Goal: Task Accomplishment & Management: Use online tool/utility

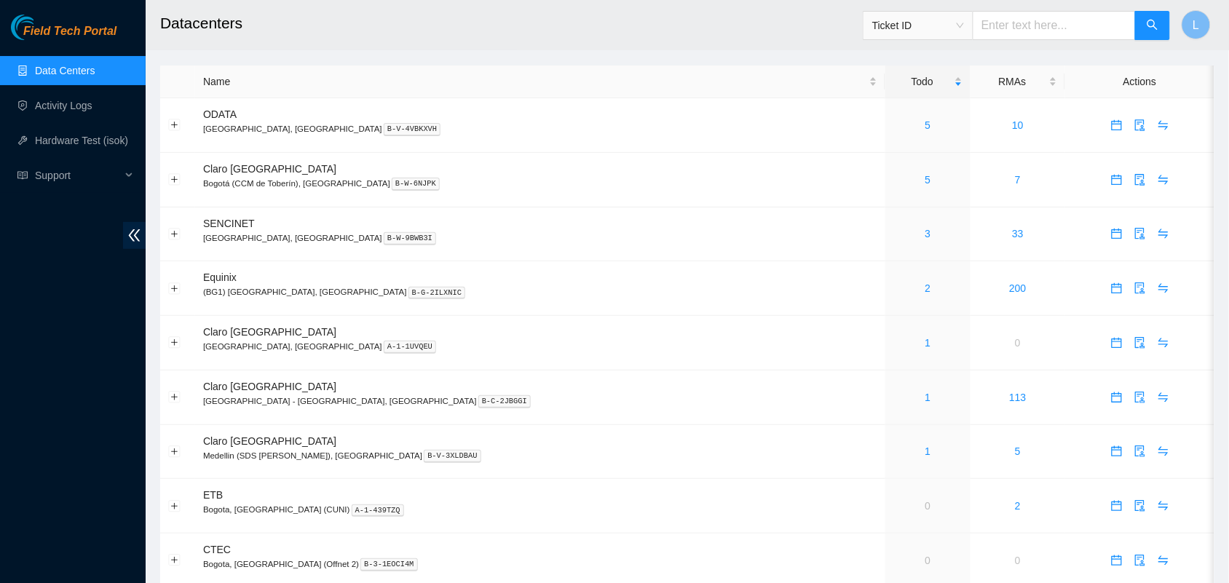
click at [644, 4] on h2 "Datacenters" at bounding box center [580, 23] width 840 height 47
click at [925, 125] on link "5" at bounding box center [928, 125] width 6 height 12
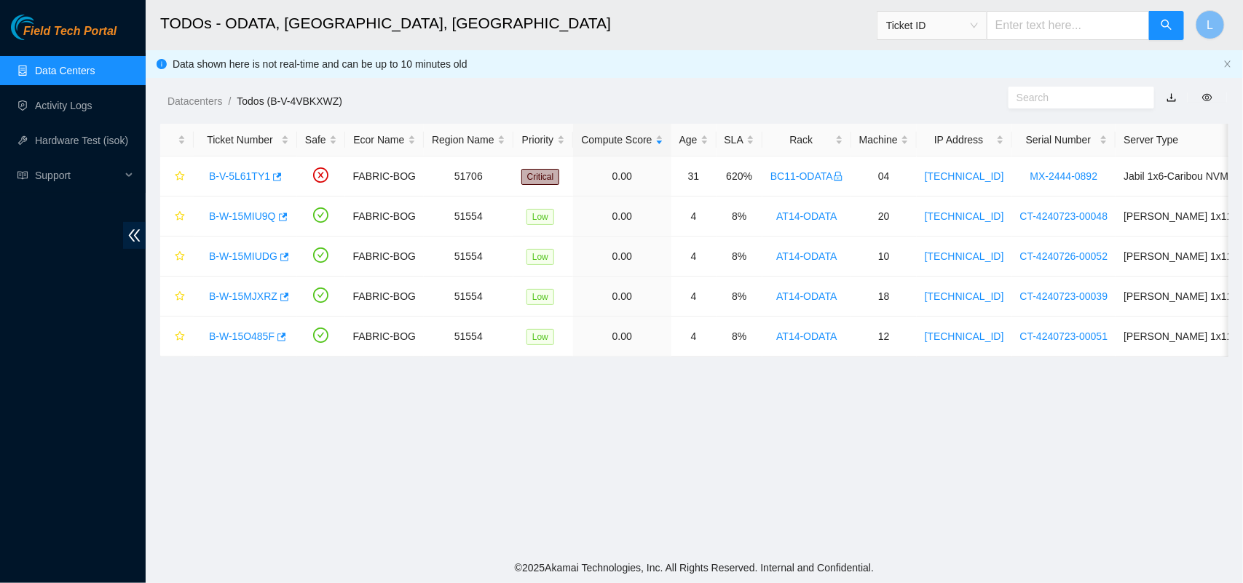
click at [263, 416] on main "TODOs - ODATA, [GEOGRAPHIC_DATA], [GEOGRAPHIC_DATA] Ticket ID L Data shown here…" at bounding box center [694, 276] width 1097 height 553
click at [239, 297] on link "B-W-15MJXRZ" at bounding box center [243, 297] width 68 height 12
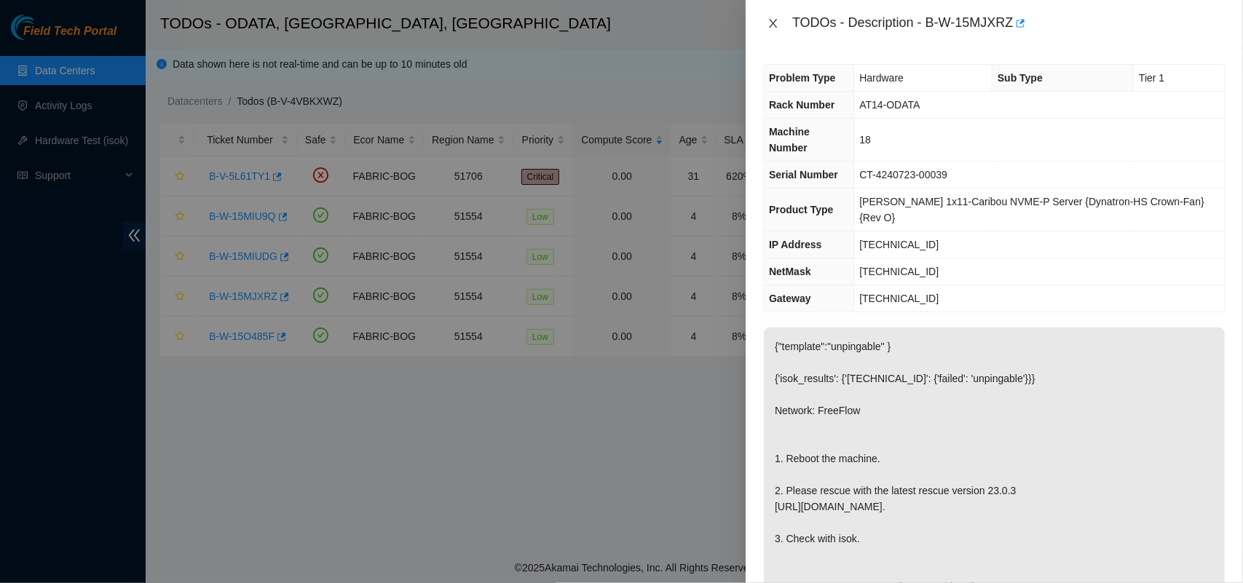
click at [778, 22] on icon "close" at bounding box center [773, 23] width 12 height 12
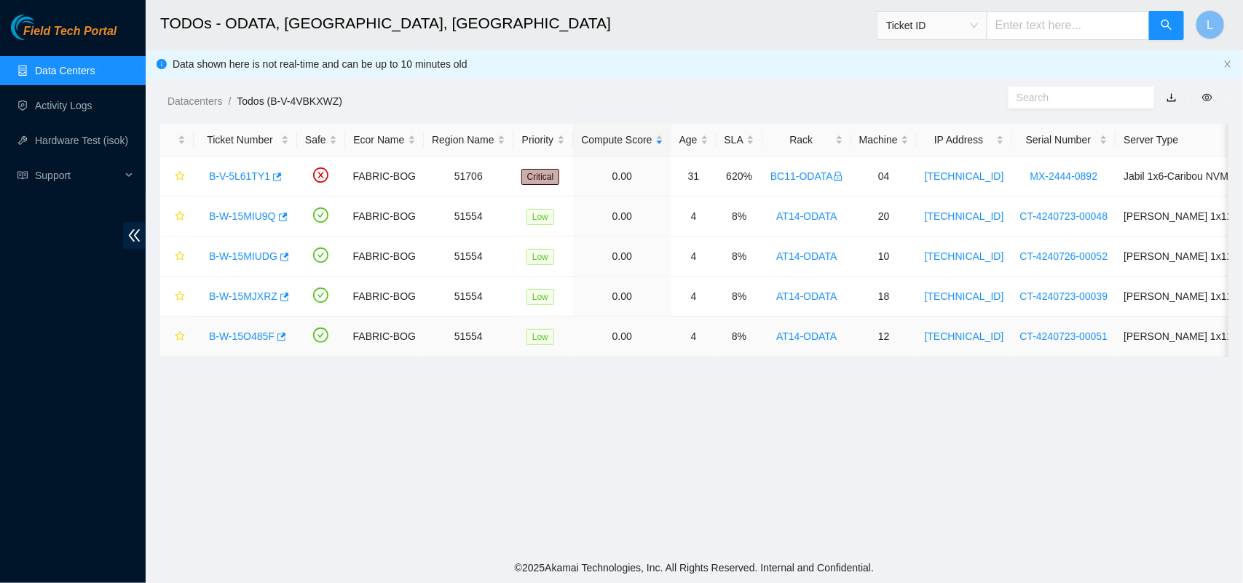
click at [240, 333] on link "B-W-15O485F" at bounding box center [242, 337] width 66 height 12
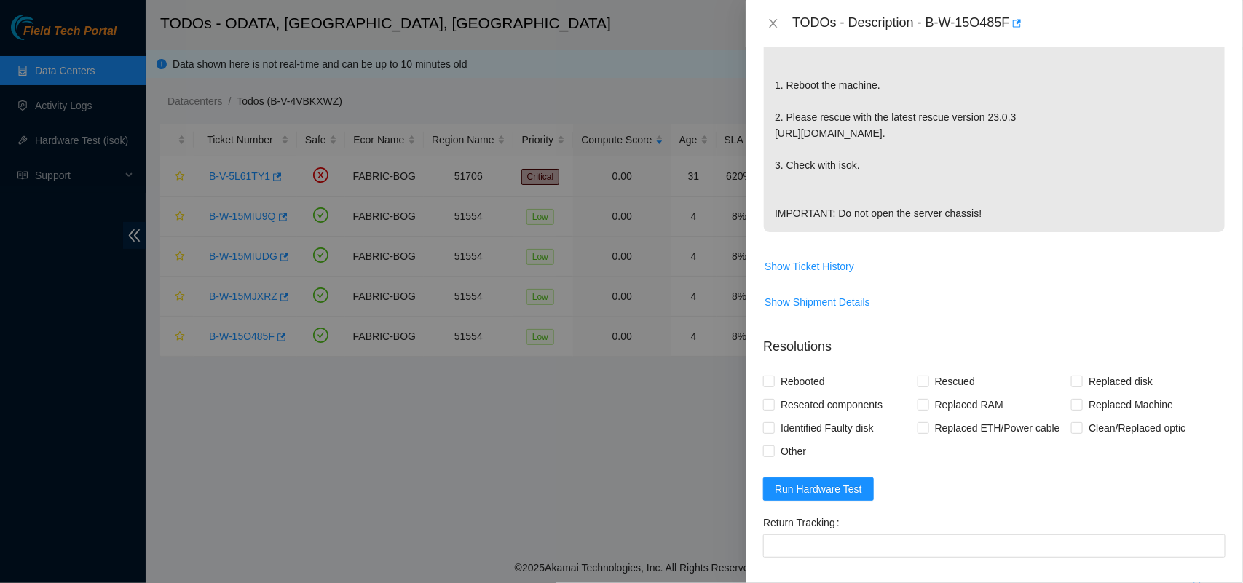
scroll to position [391, 0]
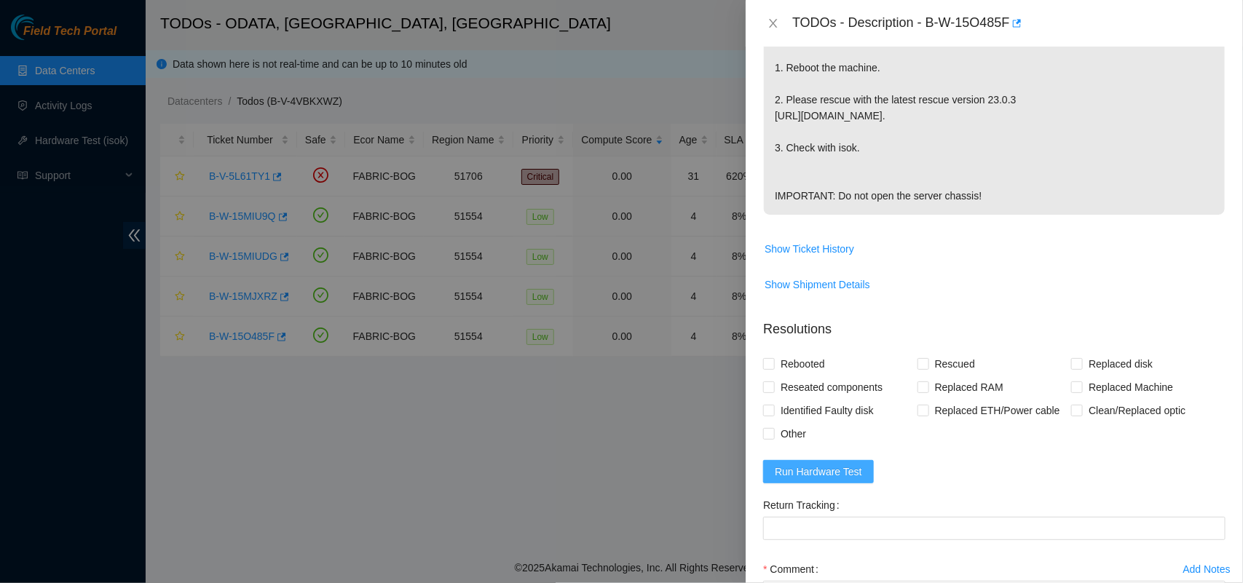
click at [773, 474] on button "Run Hardware Test" at bounding box center [818, 471] width 111 height 23
click at [770, 363] on input "Rebooted" at bounding box center [768, 363] width 10 height 10
checkbox input "true"
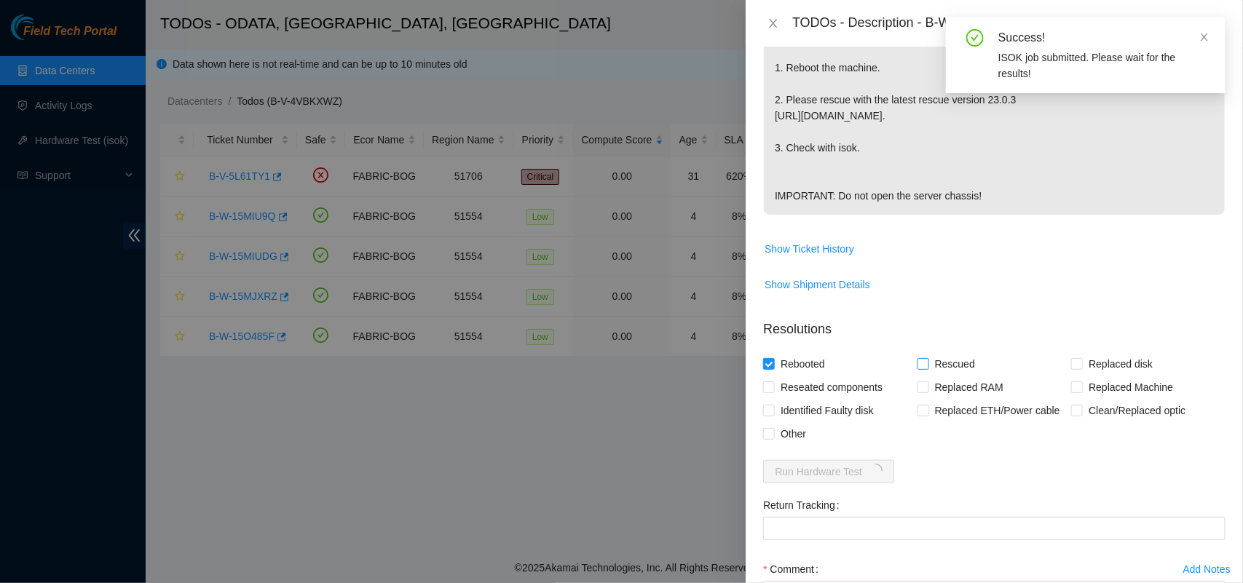
click at [922, 364] on input "Rescued" at bounding box center [922, 363] width 10 height 10
checkbox input "true"
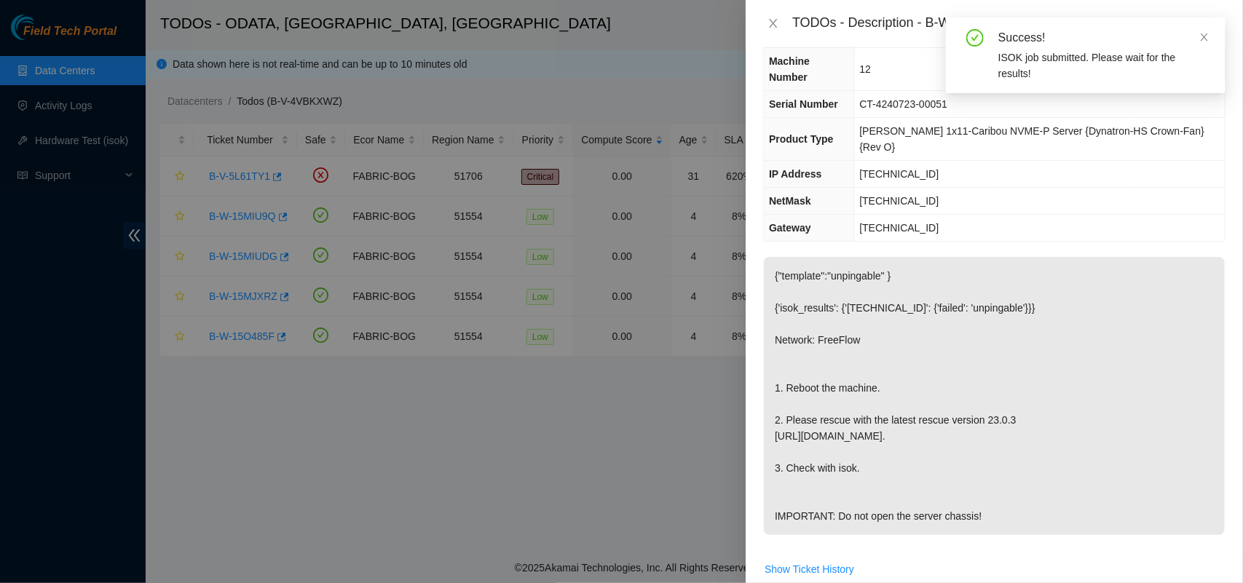
scroll to position [489, 0]
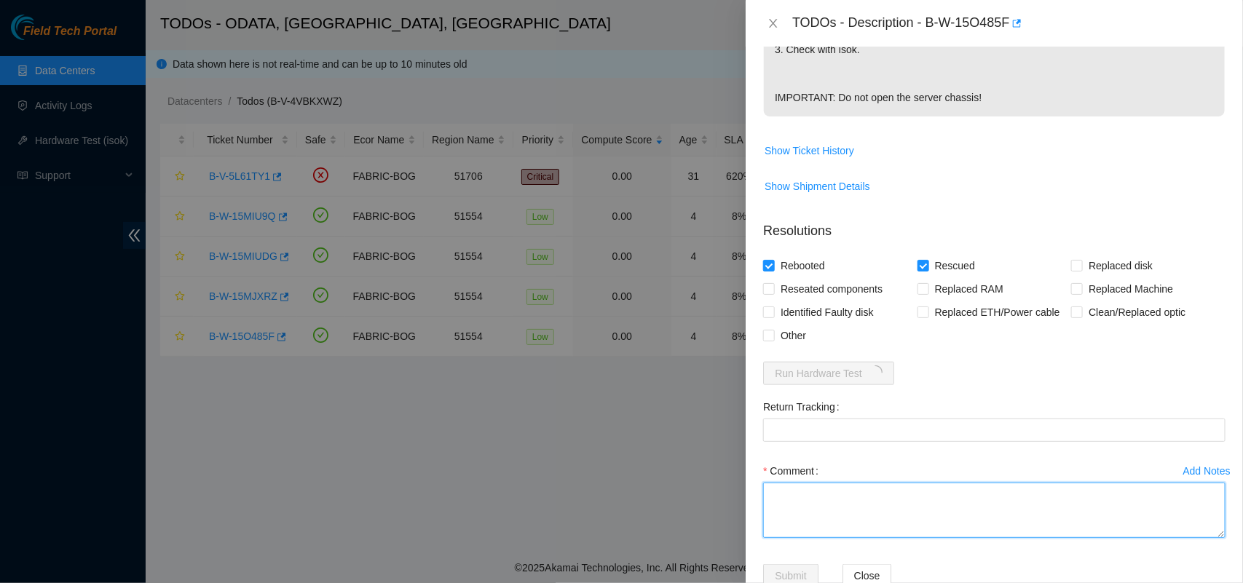
click at [941, 521] on textarea "Comment" at bounding box center [994, 510] width 462 height 55
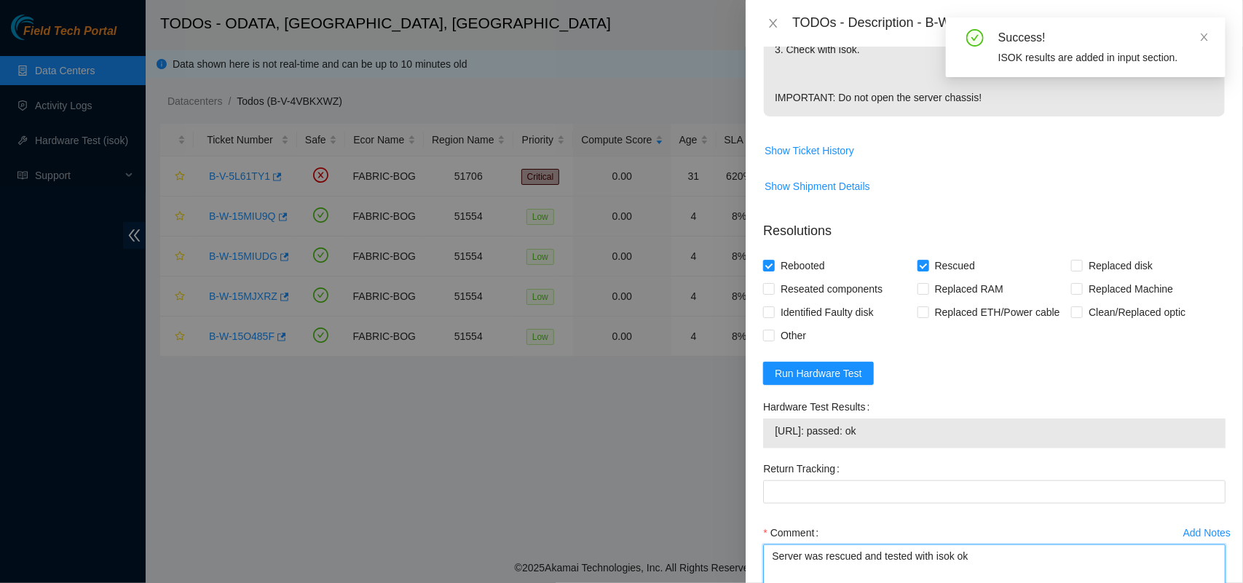
type textarea "Server was rescued and tested with isok ok"
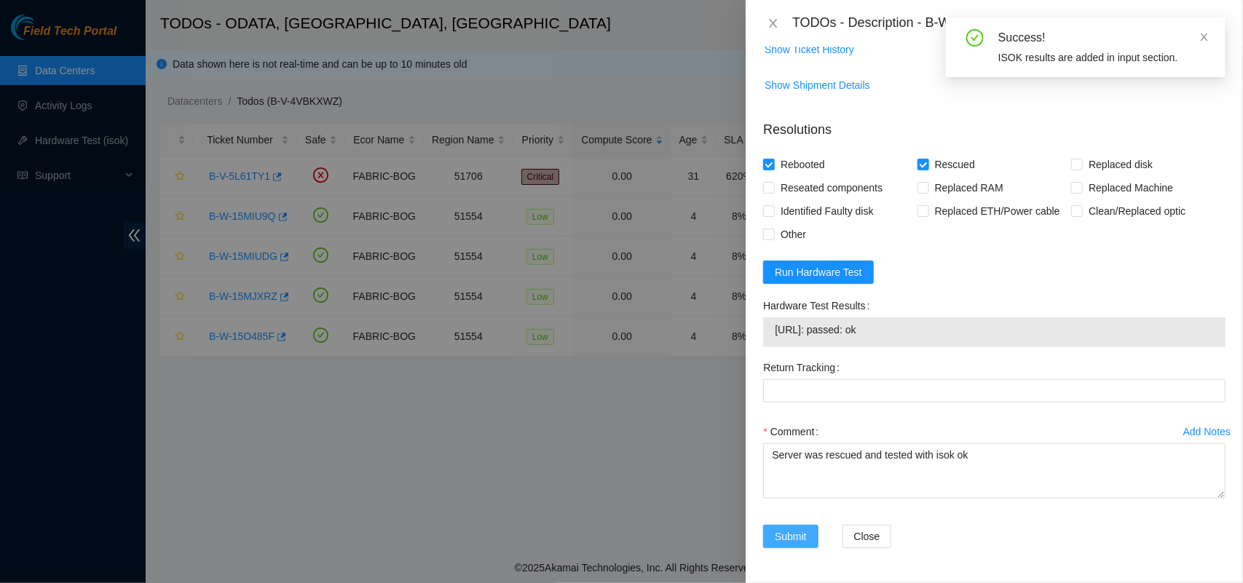
click at [810, 534] on button "Submit" at bounding box center [790, 536] width 55 height 23
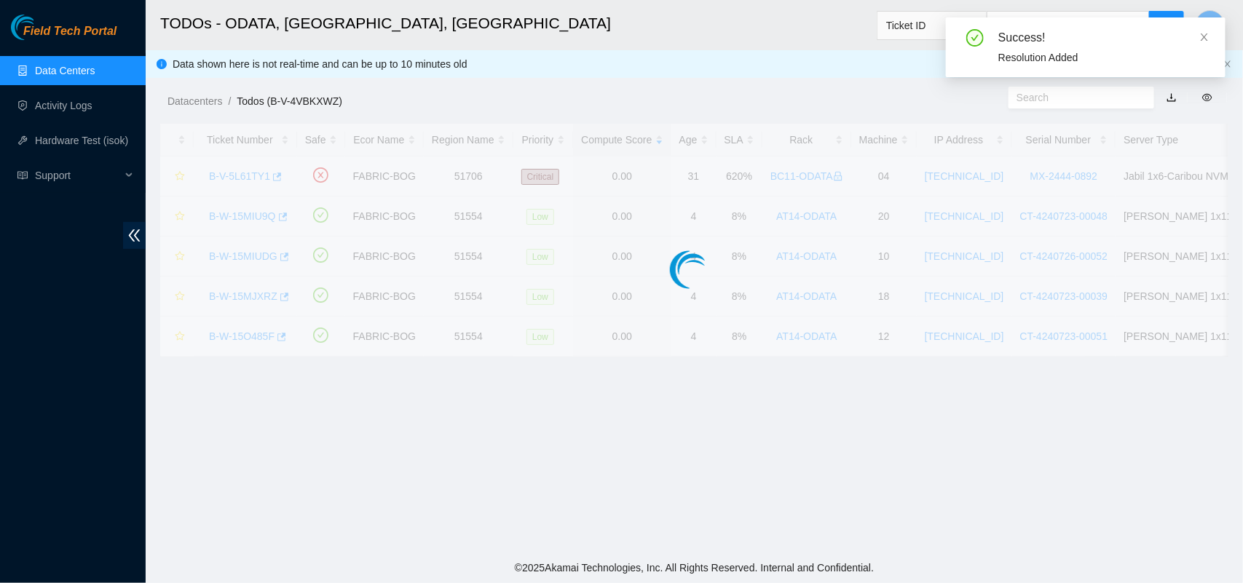
scroll to position [341, 0]
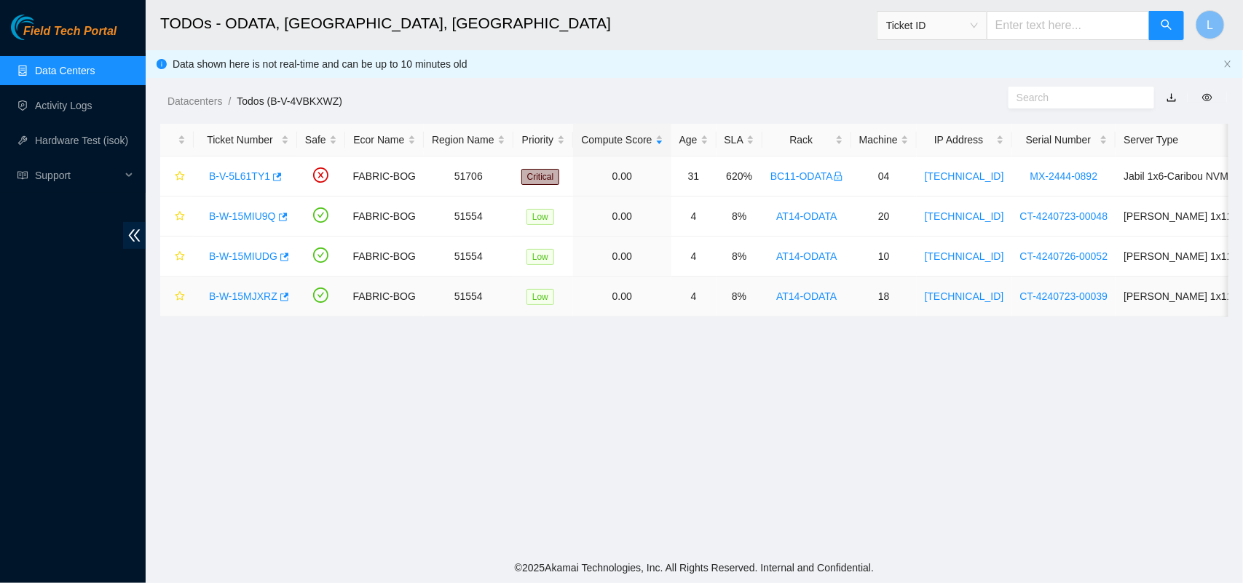
click at [248, 302] on link "B-W-15MJXRZ" at bounding box center [243, 297] width 68 height 12
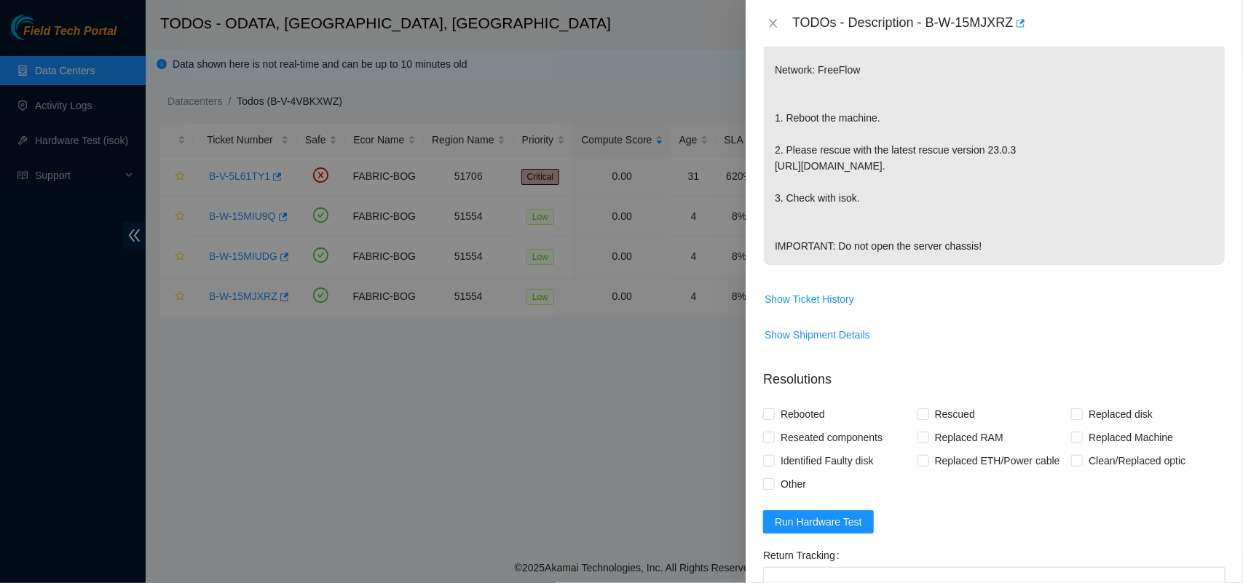
scroll to position [530, 0]
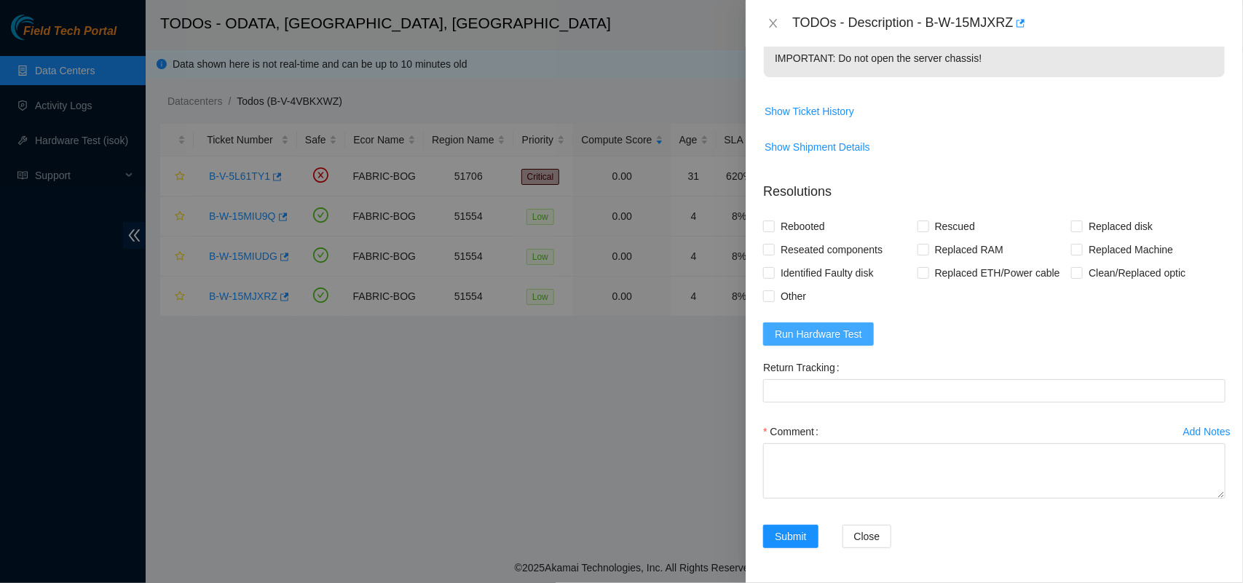
click at [815, 326] on span "Run Hardware Test" at bounding box center [818, 334] width 87 height 16
click at [772, 226] on input "Rebooted" at bounding box center [768, 226] width 10 height 10
checkbox input "true"
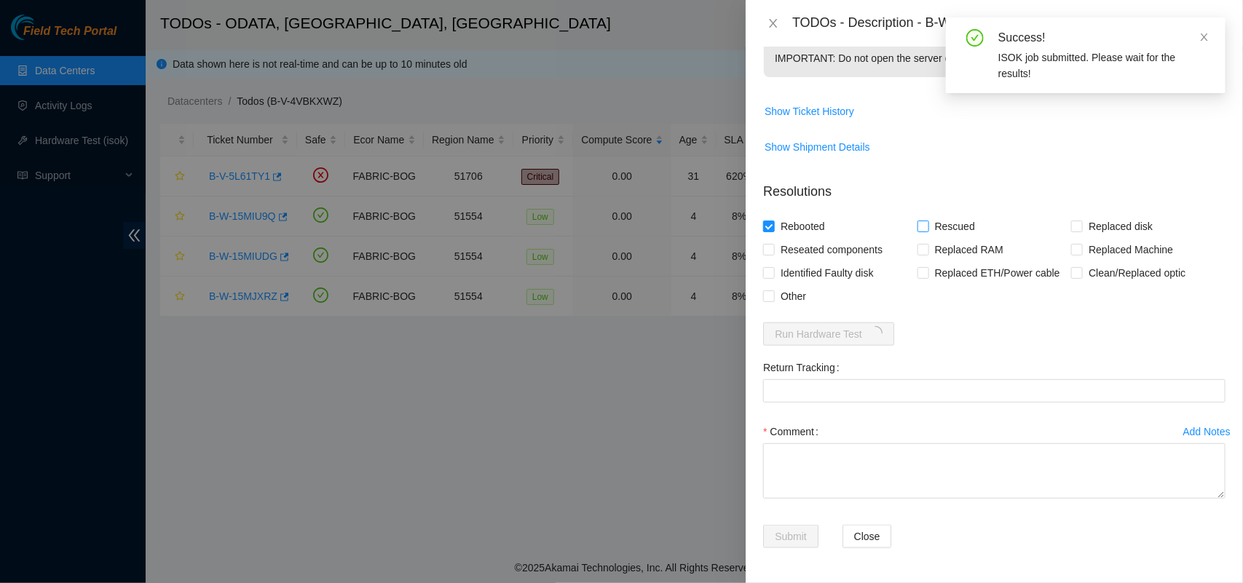
click at [921, 224] on input "Rescued" at bounding box center [922, 226] width 10 height 10
checkbox input "true"
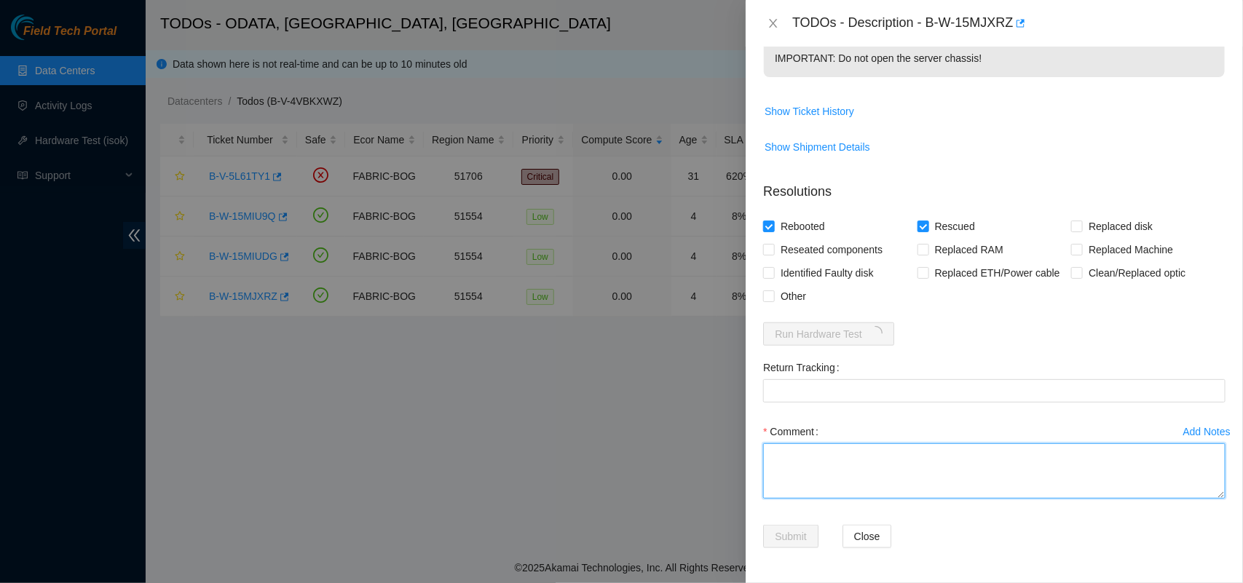
click at [872, 460] on textarea "Comment" at bounding box center [994, 470] width 462 height 55
type textarea "Server was rescued and tested with isok ok"
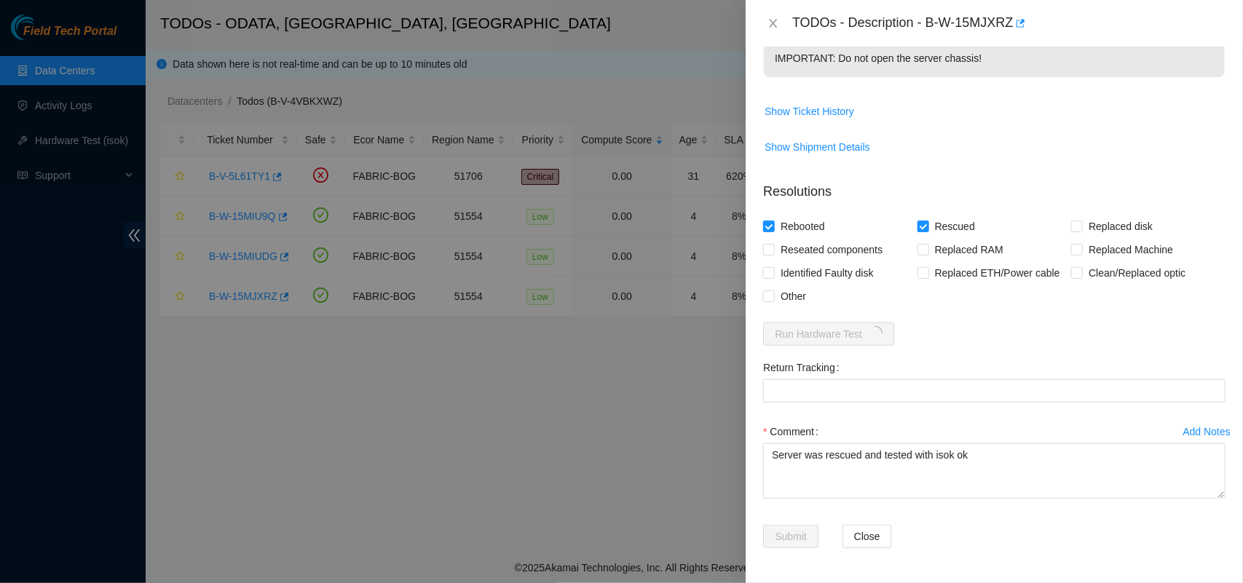
click at [978, 506] on div "Comment Server was rescued and tested with isok ok" at bounding box center [994, 463] width 462 height 87
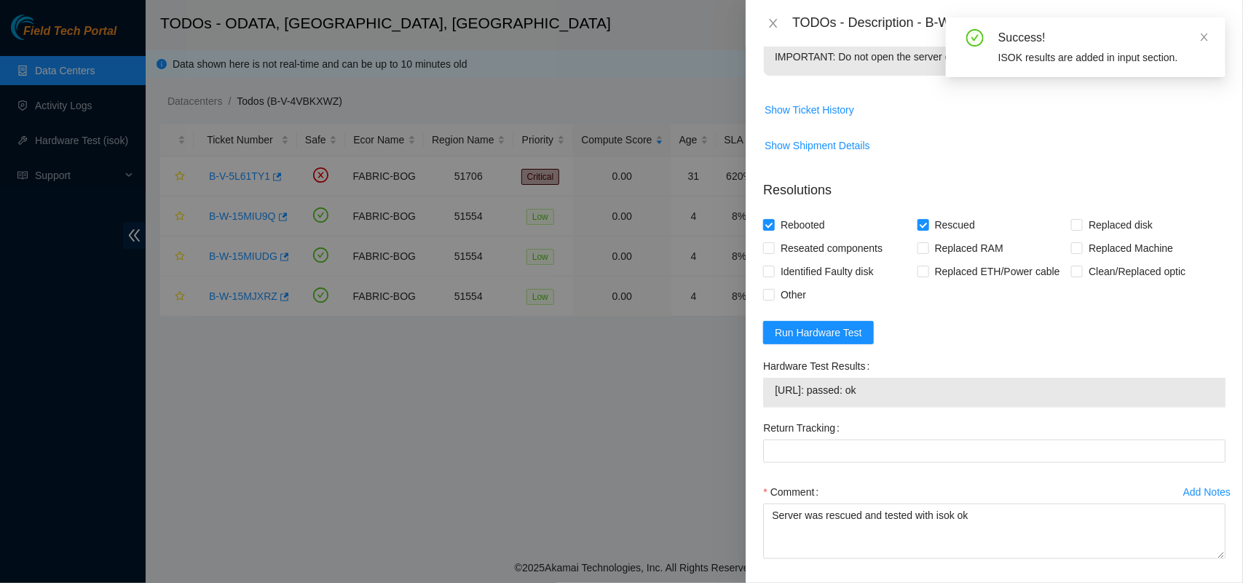
scroll to position [592, 0]
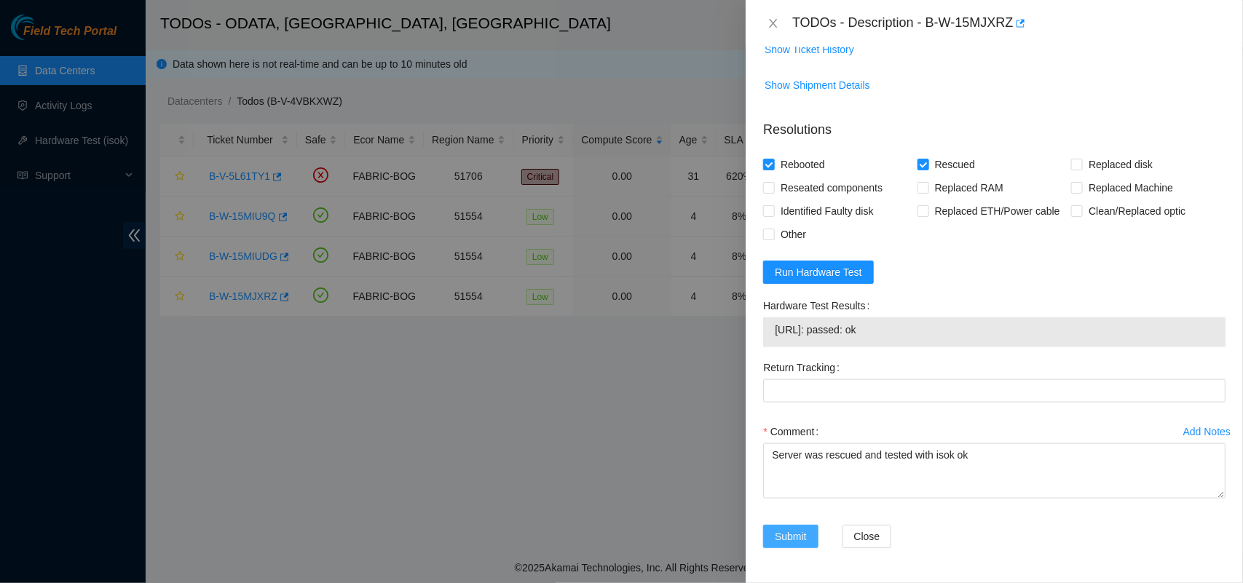
click at [794, 540] on span "Submit" at bounding box center [791, 537] width 32 height 16
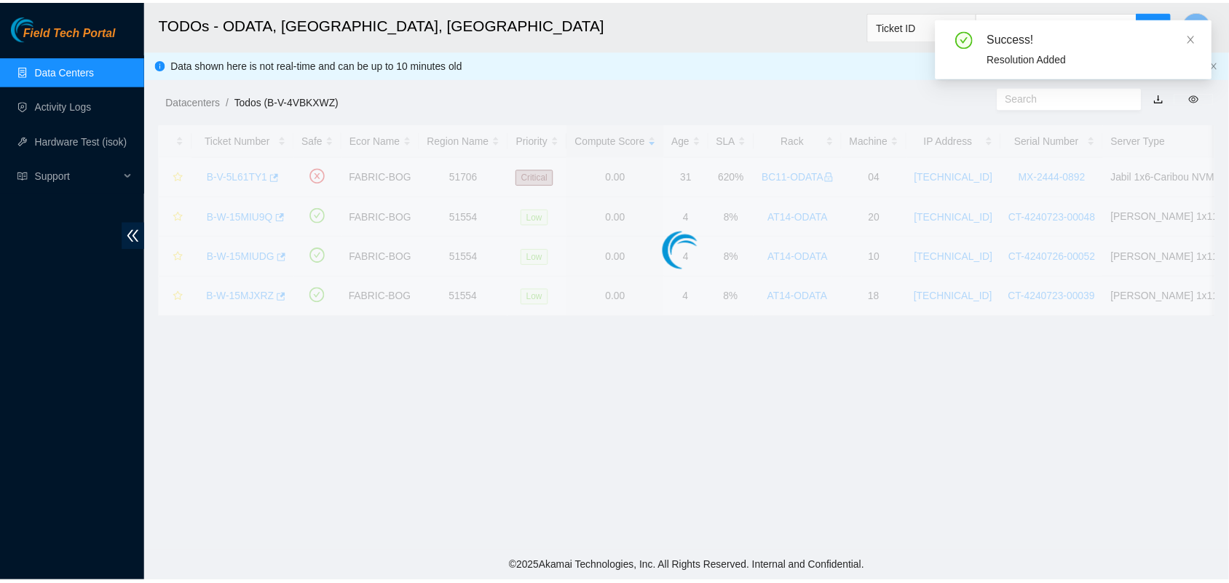
scroll to position [341, 0]
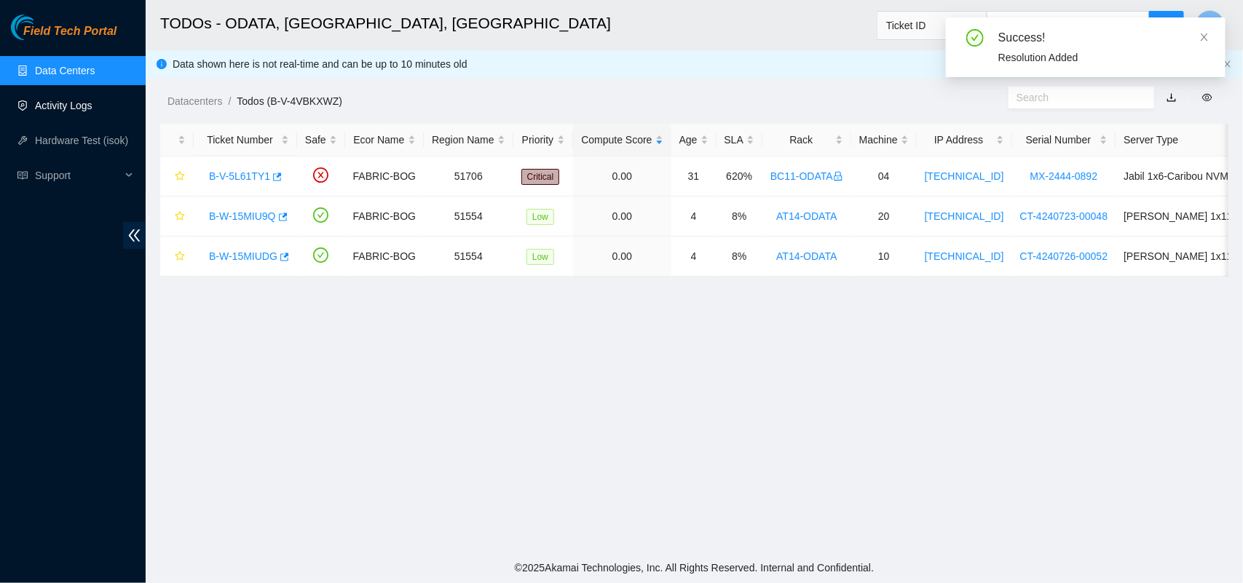
click at [74, 107] on link "Activity Logs" at bounding box center [64, 106] width 58 height 12
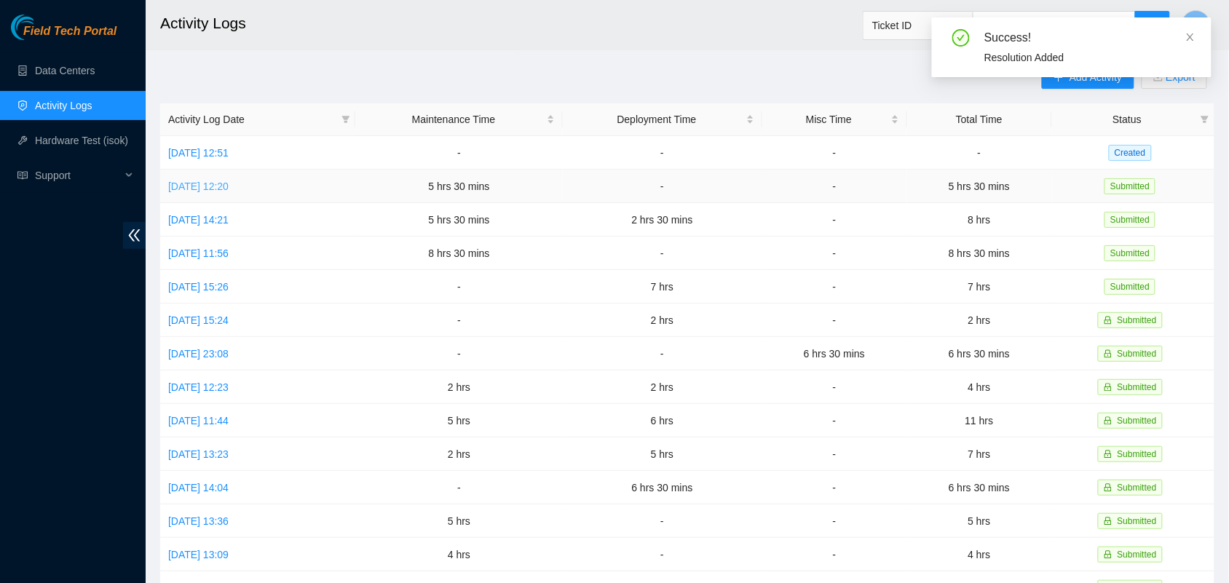
click at [215, 182] on link "[DATE] 12:20" at bounding box center [198, 187] width 60 height 12
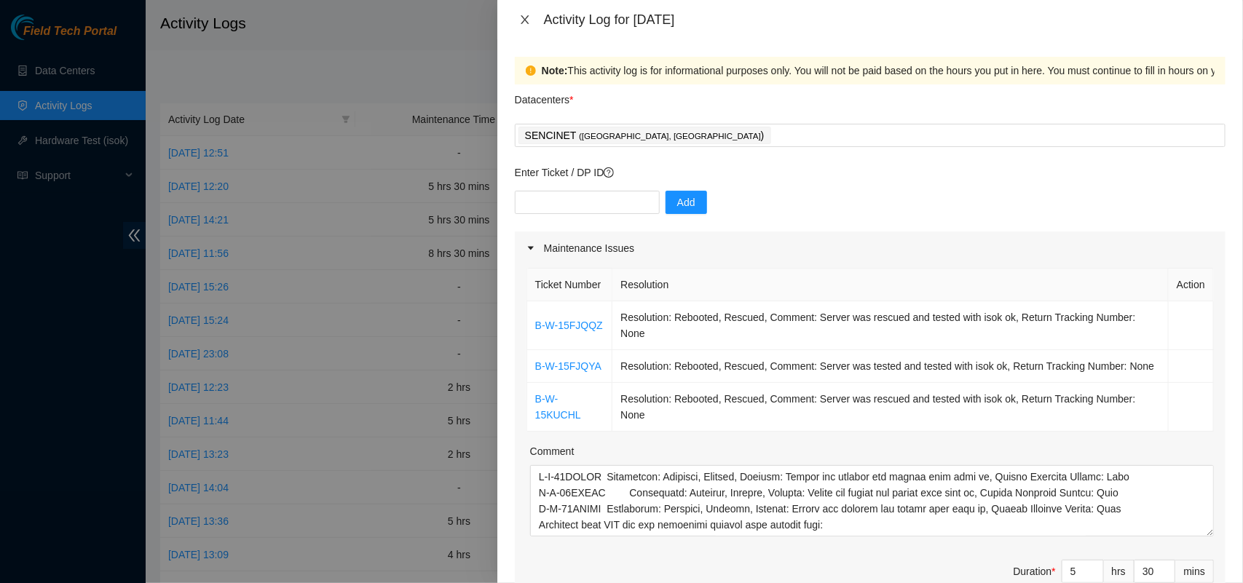
click at [526, 22] on icon "close" at bounding box center [525, 19] width 8 height 9
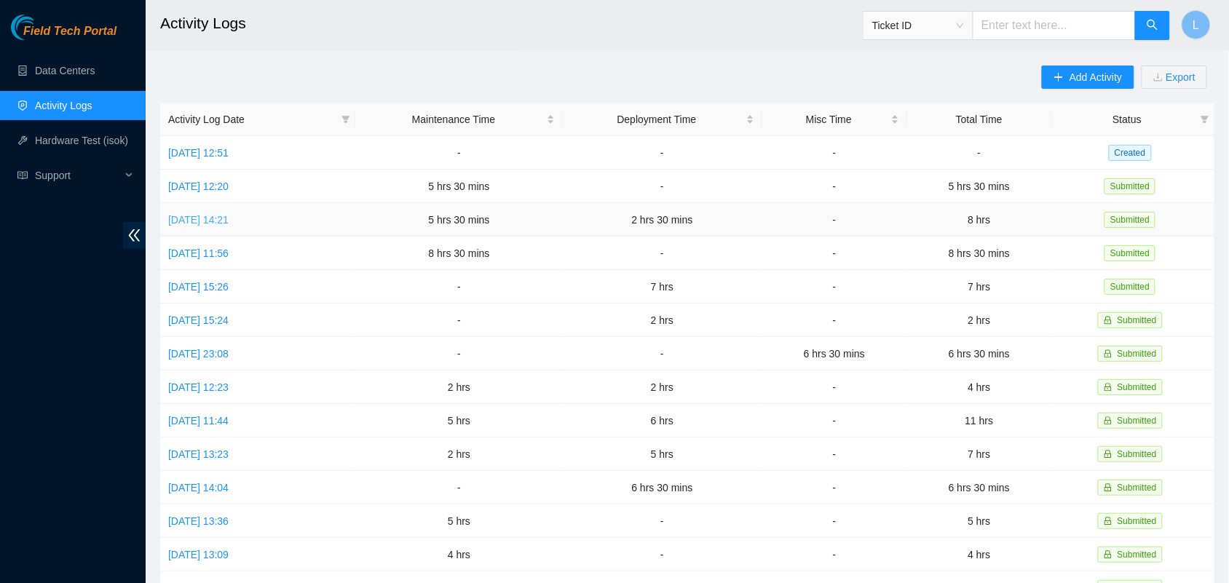
click at [202, 220] on link "[DATE] 14:21" at bounding box center [198, 220] width 60 height 12
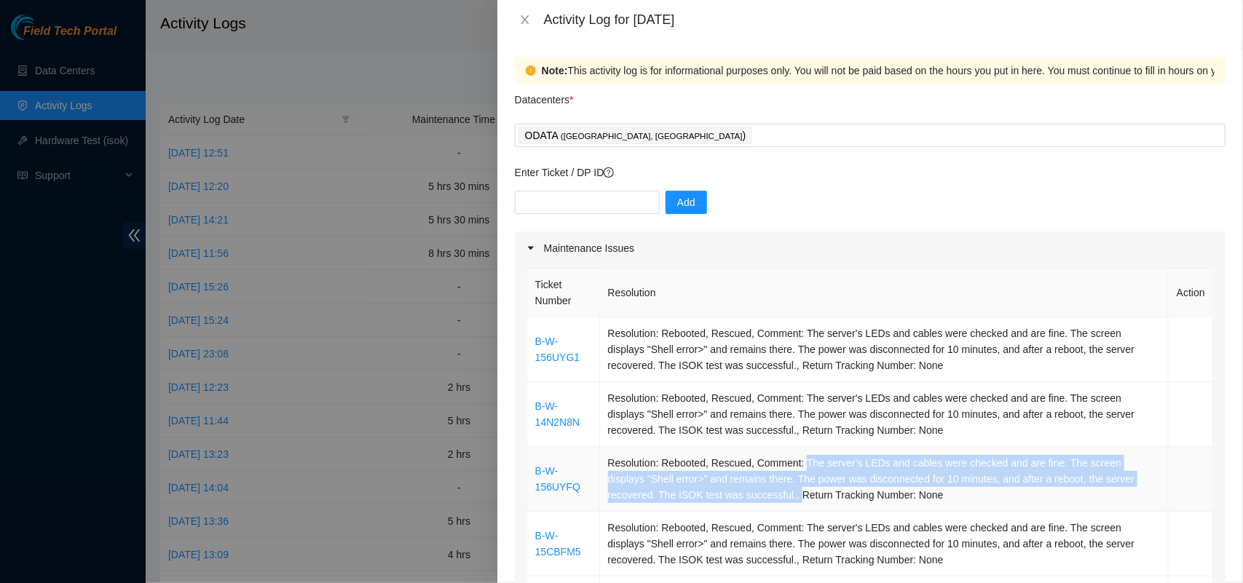
drag, startPoint x: 801, startPoint y: 462, endPoint x: 740, endPoint y: 502, distance: 73.1
click at [740, 502] on td "Resolution: Rebooted, Rescued, Comment: The server's LEDs and cables were check…" at bounding box center [884, 479] width 569 height 65
copy td "The server's LEDs and cables were checked and are fine. The screen displays "Sh…"
click at [523, 20] on icon "close" at bounding box center [525, 19] width 8 height 9
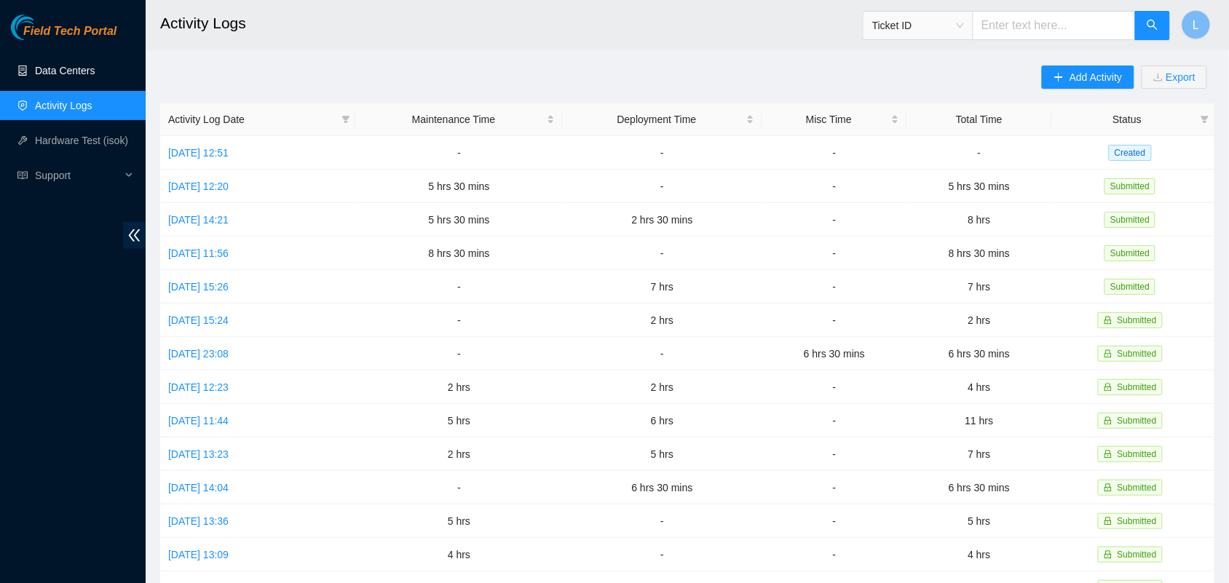
click at [52, 65] on link "Data Centers" at bounding box center [65, 71] width 60 height 12
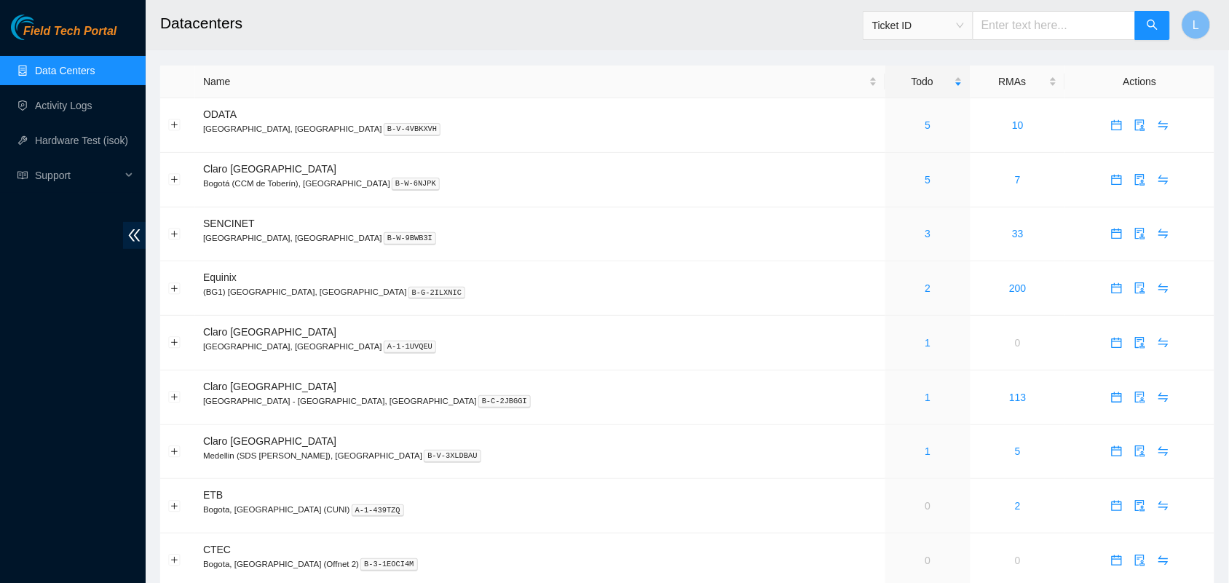
click at [432, 25] on h2 "Datacenters" at bounding box center [580, 23] width 840 height 47
click at [430, 17] on h2 "Datacenters" at bounding box center [580, 23] width 840 height 47
click at [81, 303] on div "Field Tech Portal Data Centers Activity Logs Hardware Test (isok) Support" at bounding box center [73, 299] width 146 height 569
